Goal: Transaction & Acquisition: Purchase product/service

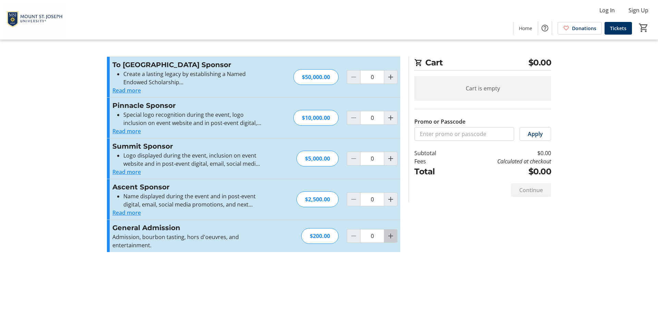
click at [393, 238] on mat-icon "Increment by one" at bounding box center [390, 236] width 8 height 8
type input "1"
click at [477, 245] on div "Promo or Passcode Apply To New Heights Sponsor Create a lasting legacy by estab…" at bounding box center [329, 159] width 452 height 204
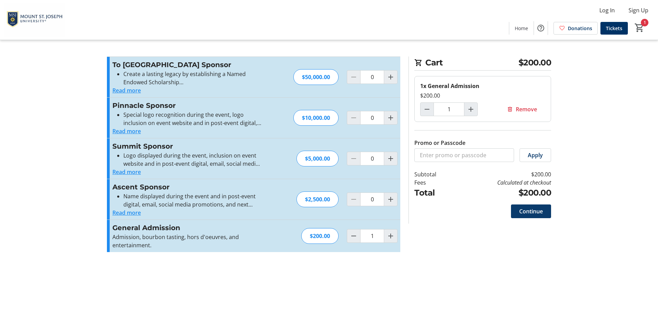
click at [531, 210] on span "Continue" at bounding box center [531, 211] width 24 height 8
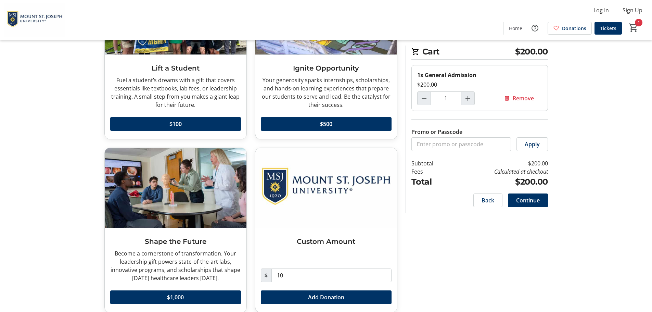
scroll to position [112, 0]
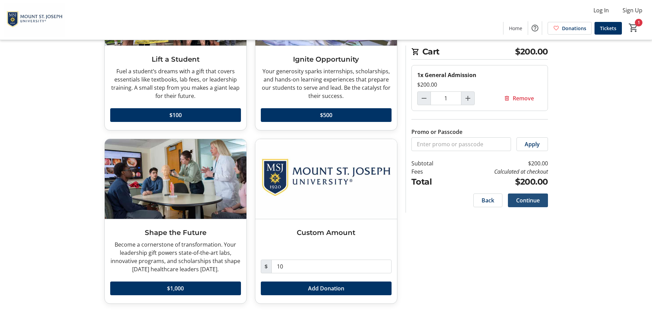
click at [528, 202] on span "Continue" at bounding box center [528, 200] width 24 height 8
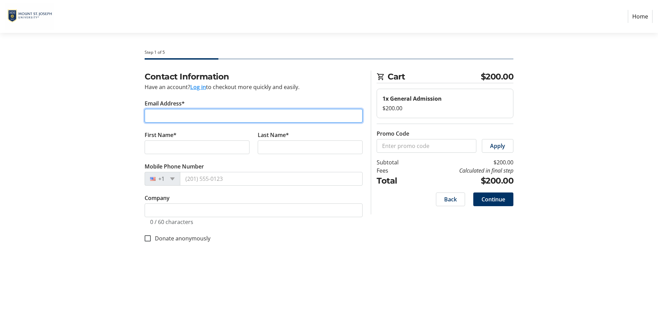
click at [199, 112] on input "Email Address*" at bounding box center [254, 116] width 218 height 14
type input "[EMAIL_ADDRESS][DOMAIN_NAME]"
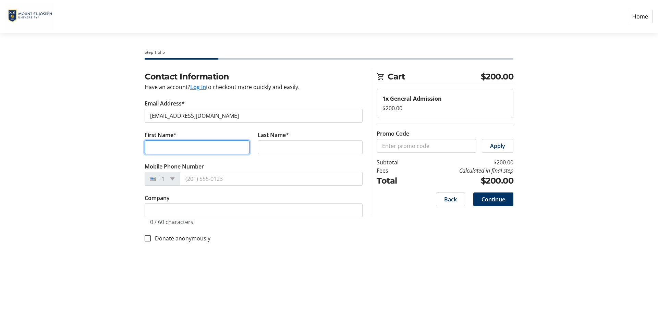
type input "[PERSON_NAME]"
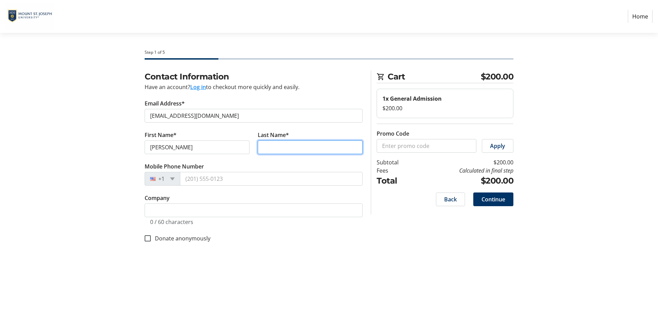
type input "[PERSON_NAME]"
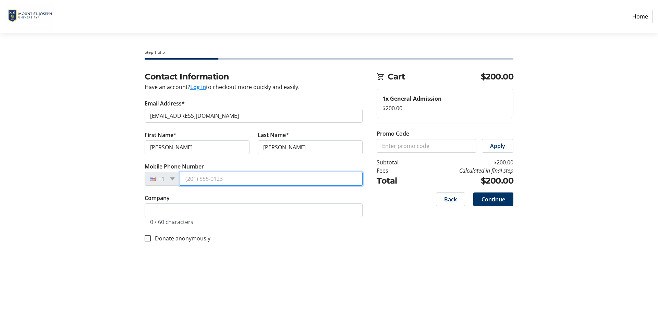
type input "[PHONE_NUMBER]"
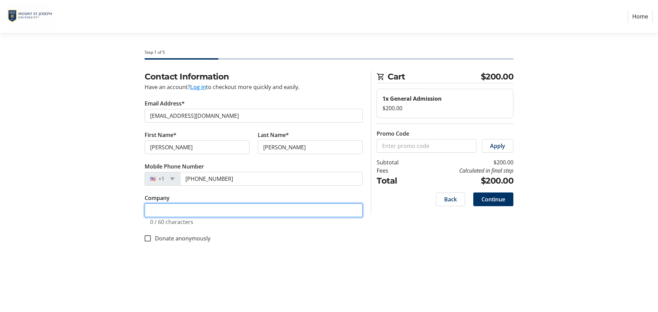
type input "MSA Design"
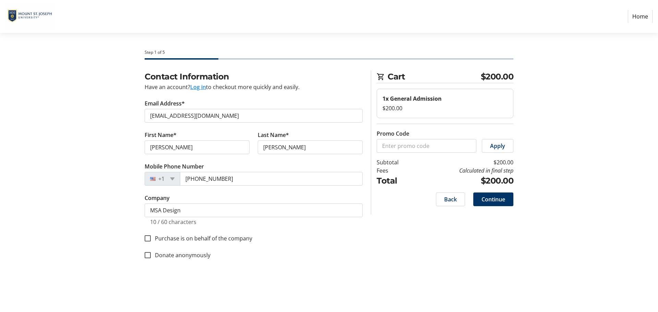
click at [307, 249] on fieldset "Contact Information Have an account? Log in to checkout more quickly and easily…" at bounding box center [254, 169] width 218 height 197
click at [210, 182] on input "[PHONE_NUMBER]" at bounding box center [271, 179] width 183 height 14
type input "[PHONE_NUMBER]"
click at [313, 246] on fieldset "Contact Information Have an account? Log in to checkout more quickly and easily…" at bounding box center [254, 169] width 218 height 197
click at [193, 240] on label "Purchase is on behalf of the company" at bounding box center [201, 238] width 101 height 8
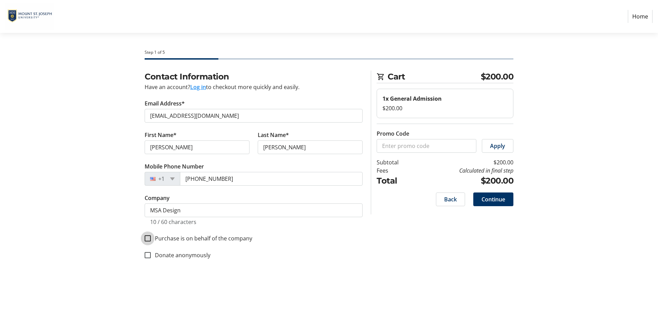
click at [151, 240] on input "Purchase is on behalf of the company" at bounding box center [148, 238] width 6 height 6
checkbox input "true"
click at [496, 197] on span "Continue" at bounding box center [493, 199] width 24 height 8
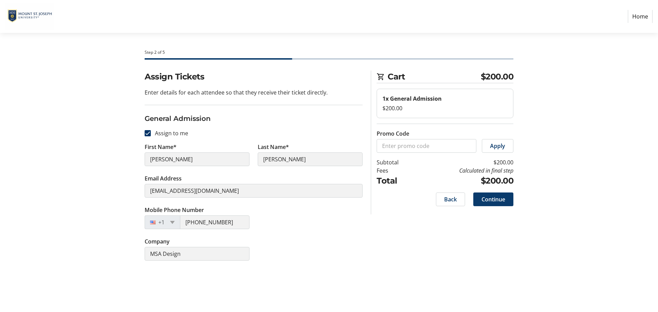
click at [494, 201] on span "Continue" at bounding box center [493, 199] width 24 height 8
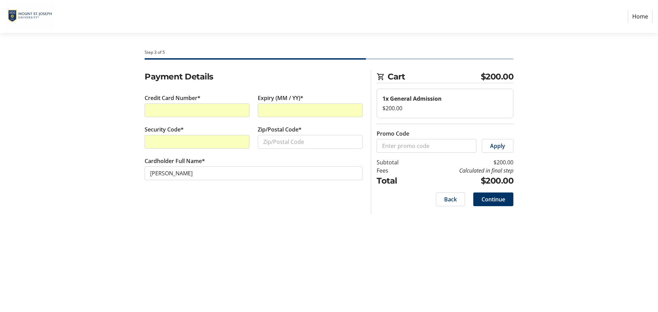
click at [284, 231] on div "Step 3 of 5 Cart $200.00 1x General Admission $200.00 Promo Code Apply Subtotal…" at bounding box center [329, 172] width 452 height 279
click at [287, 143] on input "Zip/Postal Code*" at bounding box center [310, 142] width 105 height 14
type input "45202"
click at [249, 264] on div "Step 3 of 5 Cart $200.00 1x General Admission $200.00 Promo Code Apply Subtotal…" at bounding box center [329, 172] width 452 height 279
click at [496, 199] on span "Continue" at bounding box center [493, 199] width 24 height 8
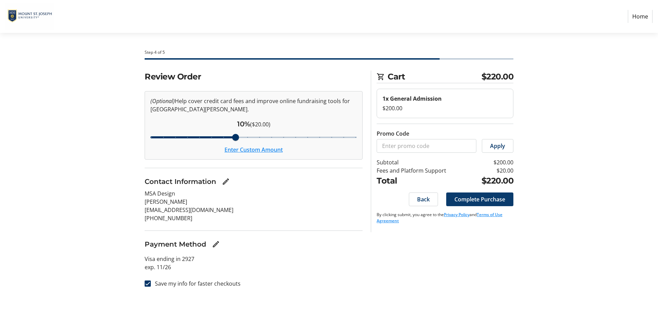
click at [476, 199] on span "Complete Purchase" at bounding box center [479, 199] width 51 height 8
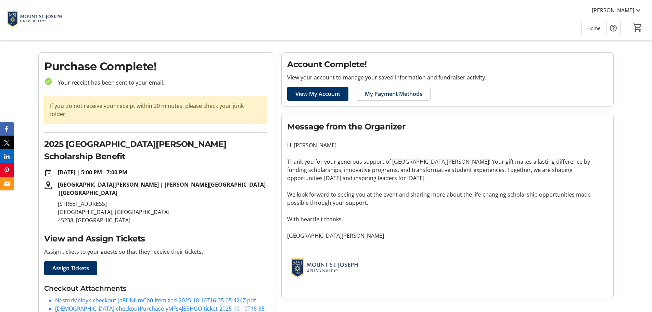
scroll to position [15, 0]
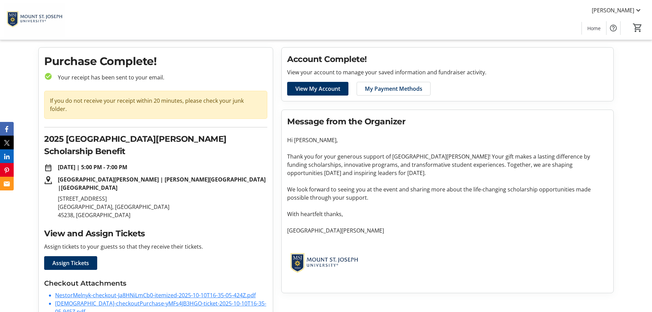
click at [138, 291] on link "NestorMelnyk-checkout-Ja8HNiLmCb0-itemized-2025-10-10T16-35-05-424Z.pdf" at bounding box center [155, 295] width 201 height 8
drag, startPoint x: 122, startPoint y: 275, endPoint x: 137, endPoint y: 277, distance: 15.1
click at [122, 300] on link "[DEMOGRAPHIC_DATA]-checkoutPurchase-yMFs4JB3HGO-ticket-2025-10-10T16-35-05-945Z…" at bounding box center [160, 308] width 211 height 16
